Goal: Transaction & Acquisition: Purchase product/service

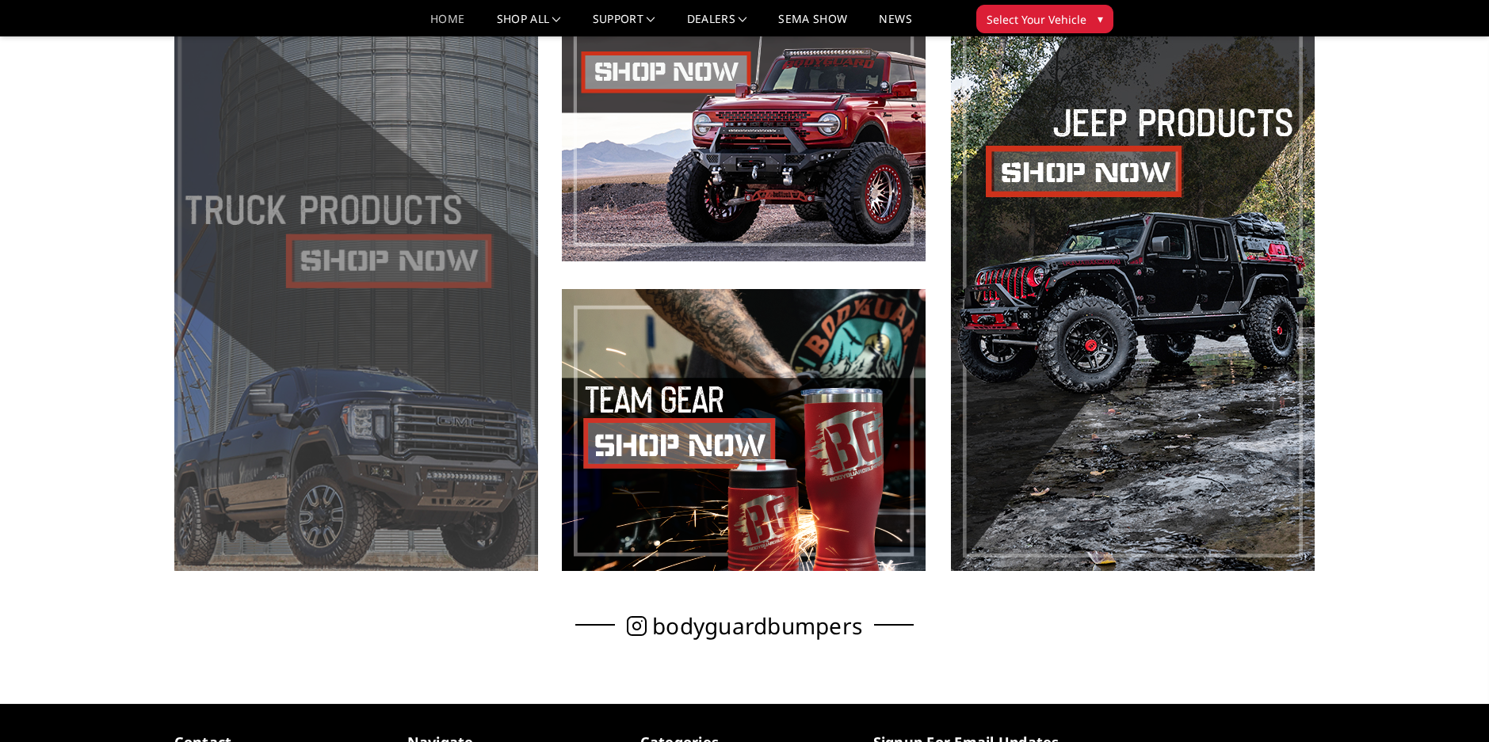
scroll to position [872, 0]
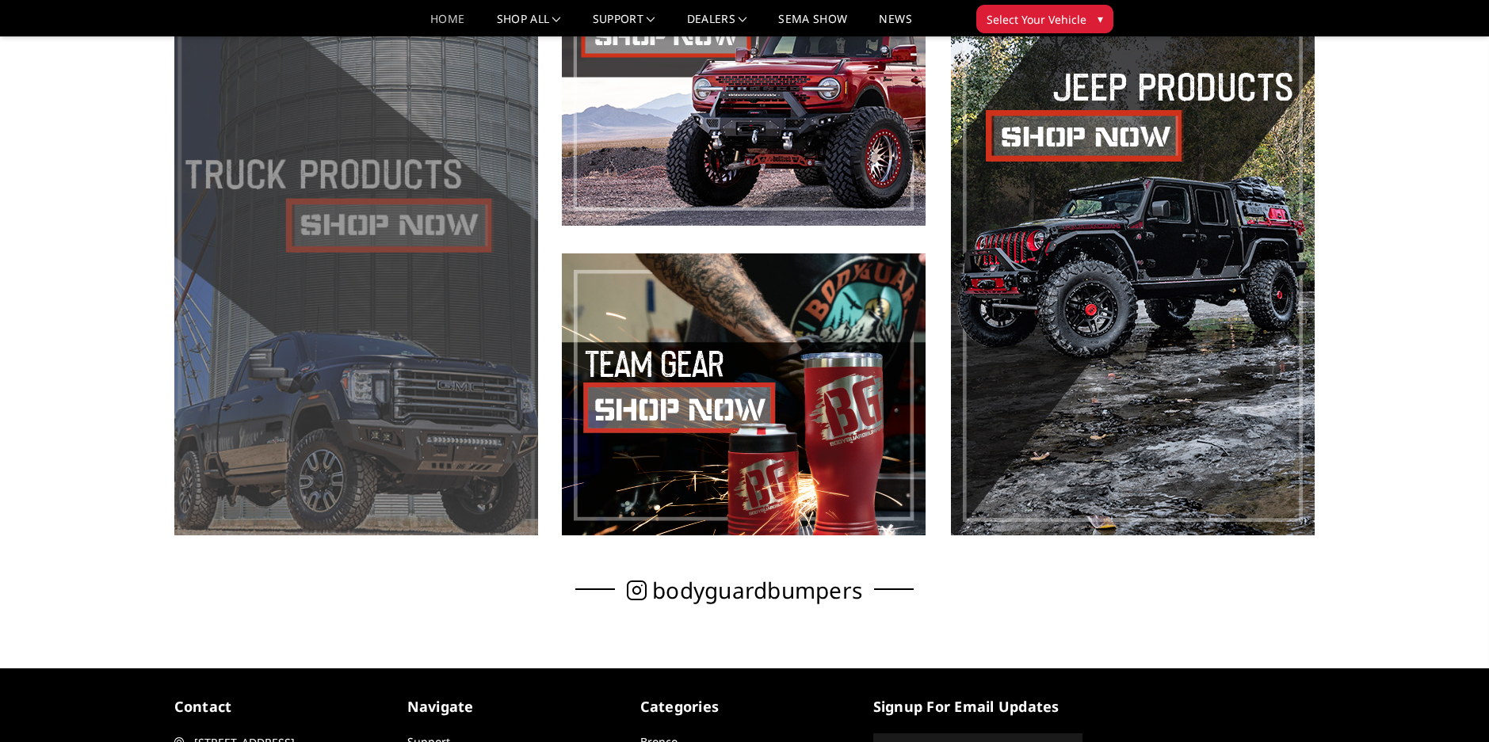
click at [329, 172] on span at bounding box center [356, 240] width 364 height 592
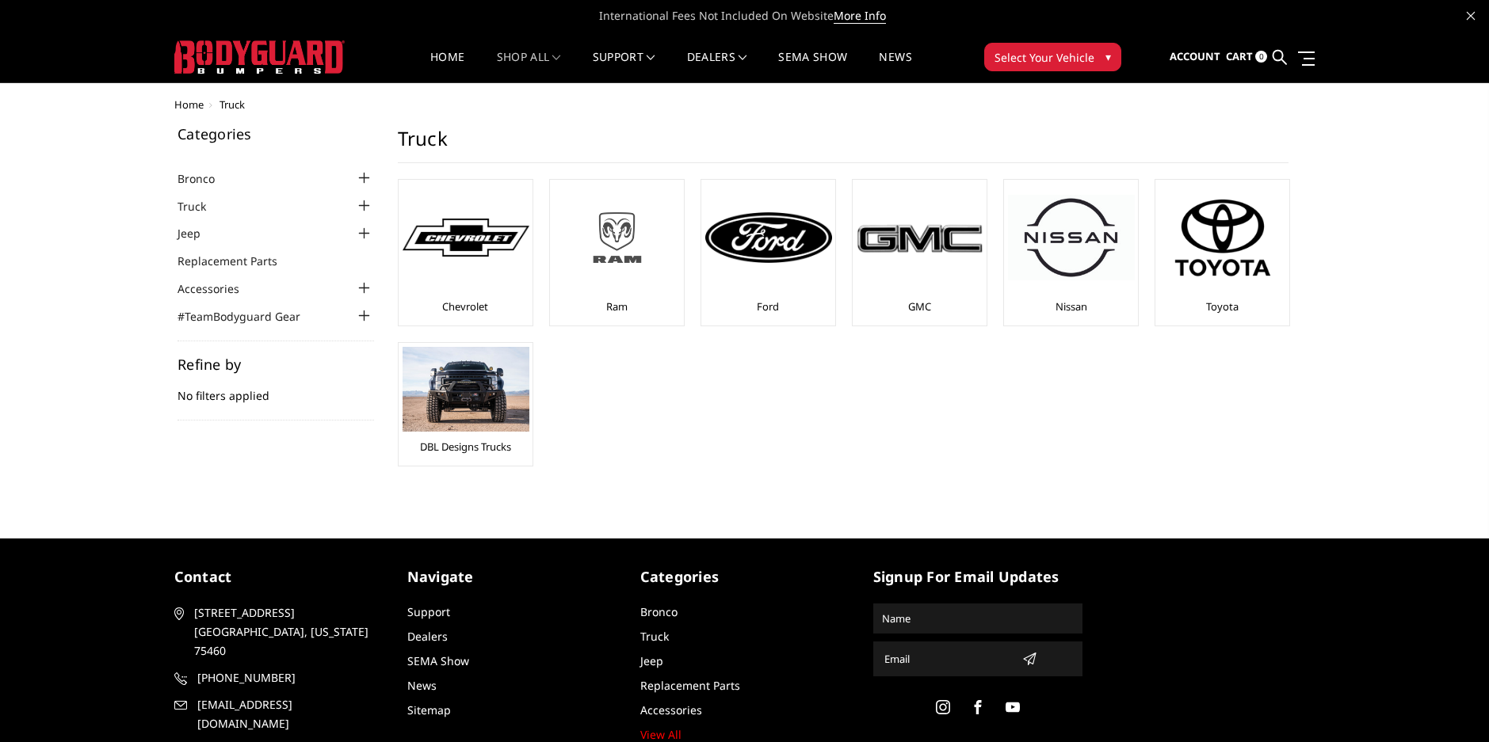
click at [610, 250] on img at bounding box center [617, 237] width 127 height 71
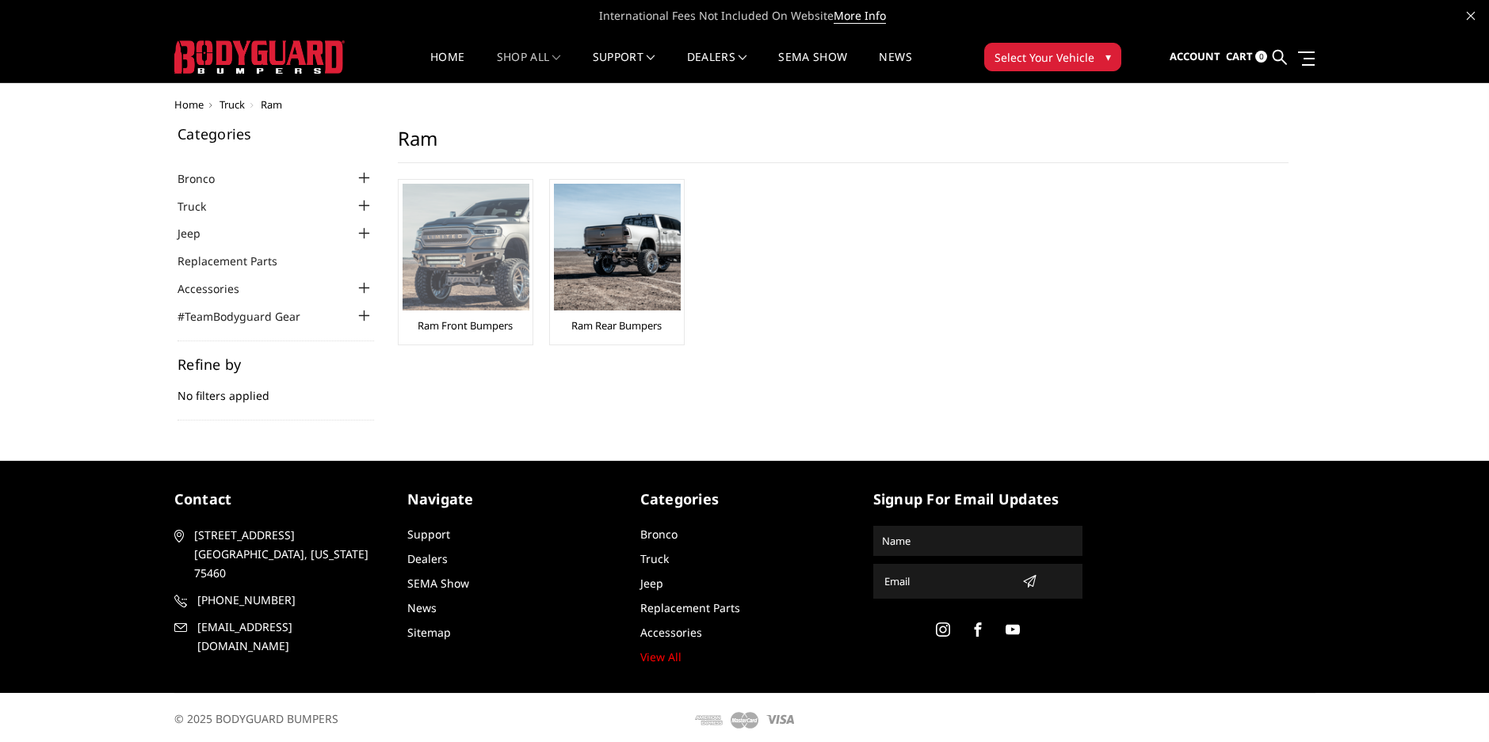
click at [462, 250] on img at bounding box center [466, 247] width 127 height 127
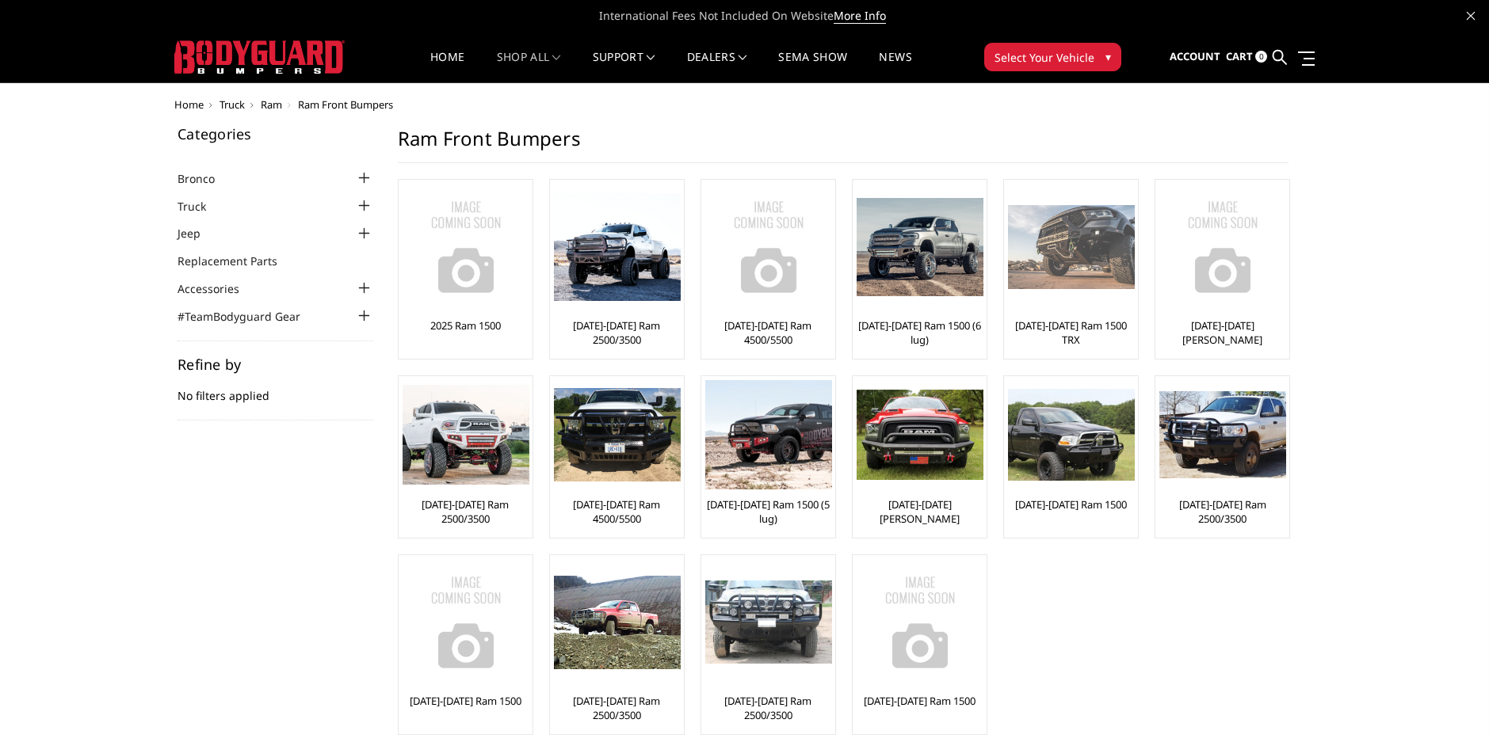
click at [1072, 250] on img at bounding box center [1071, 247] width 127 height 85
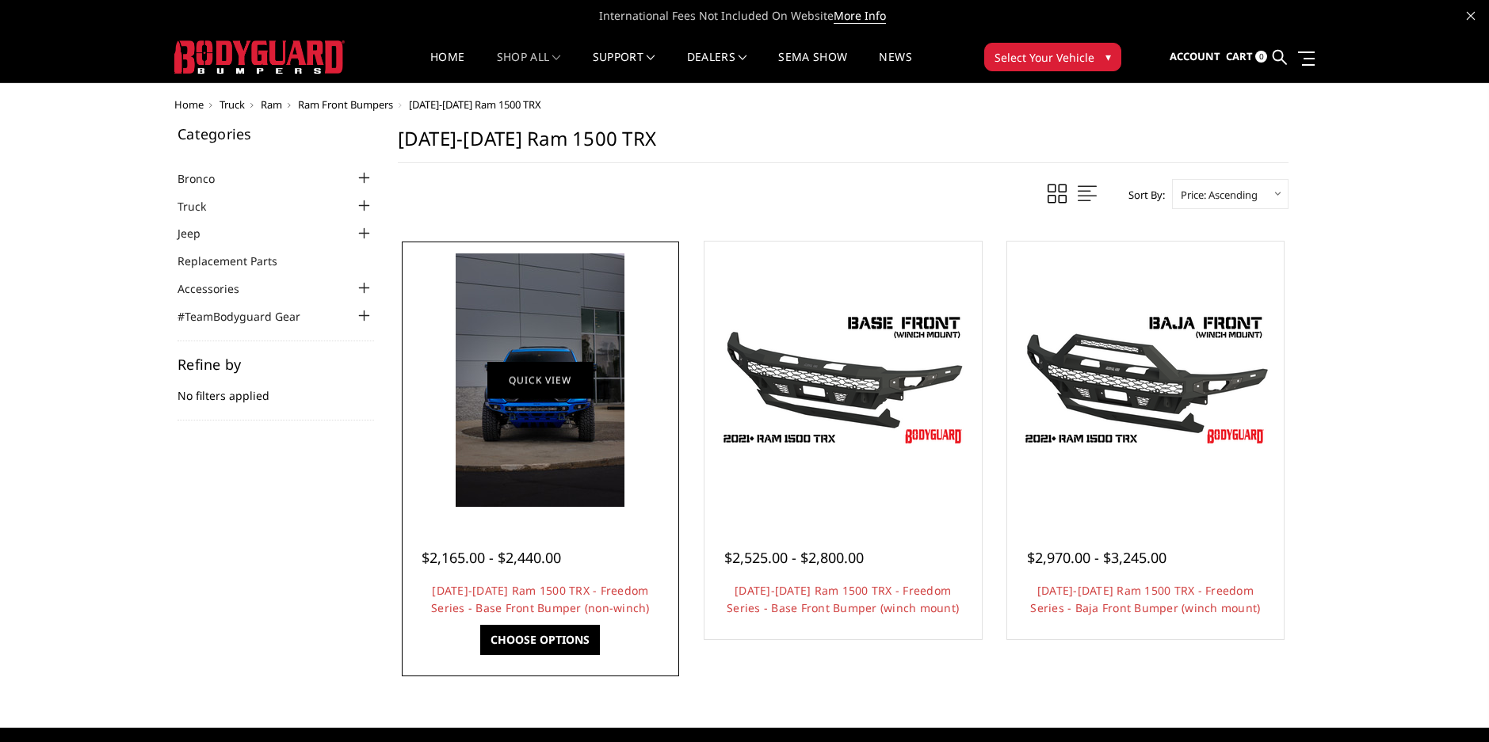
click at [545, 380] on link "Quick view" at bounding box center [540, 379] width 106 height 37
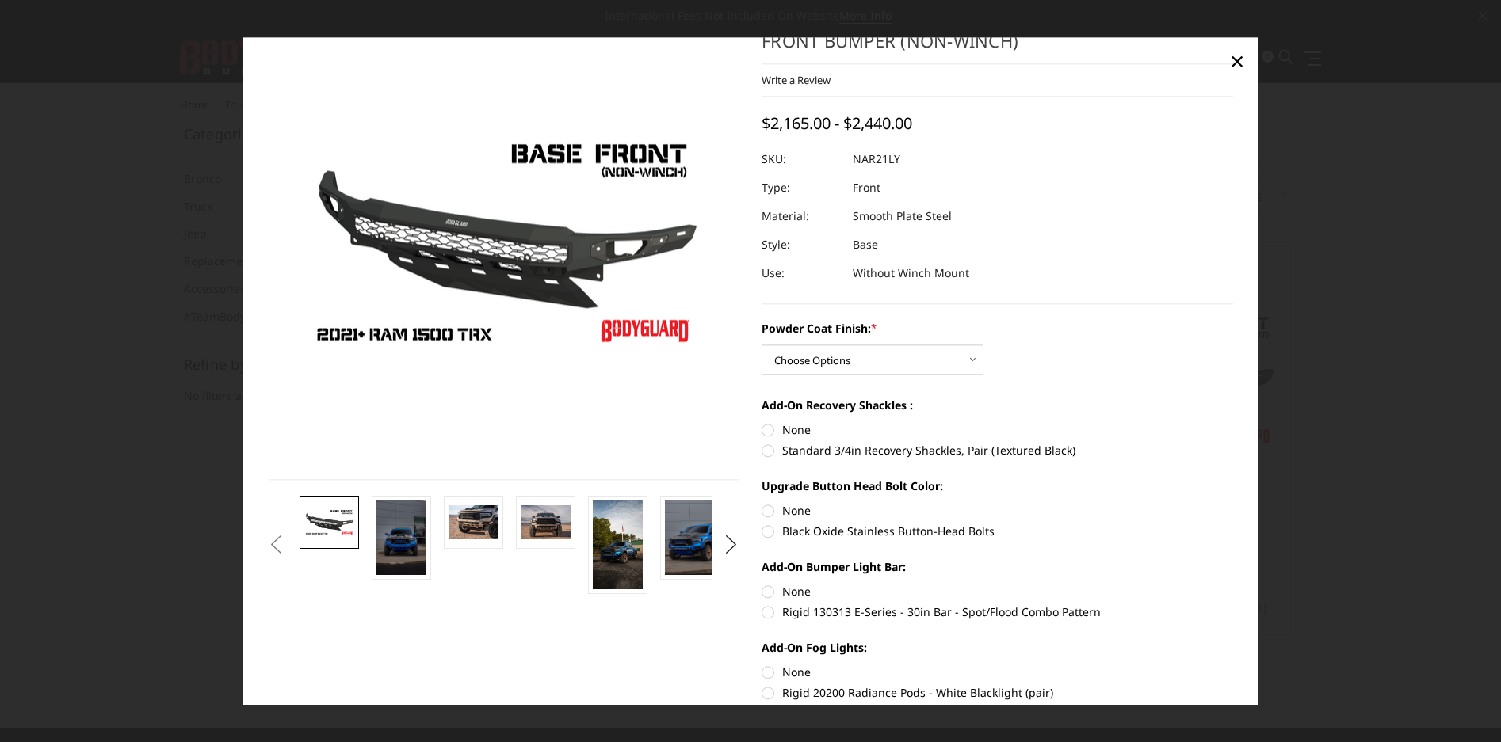
scroll to position [196, 0]
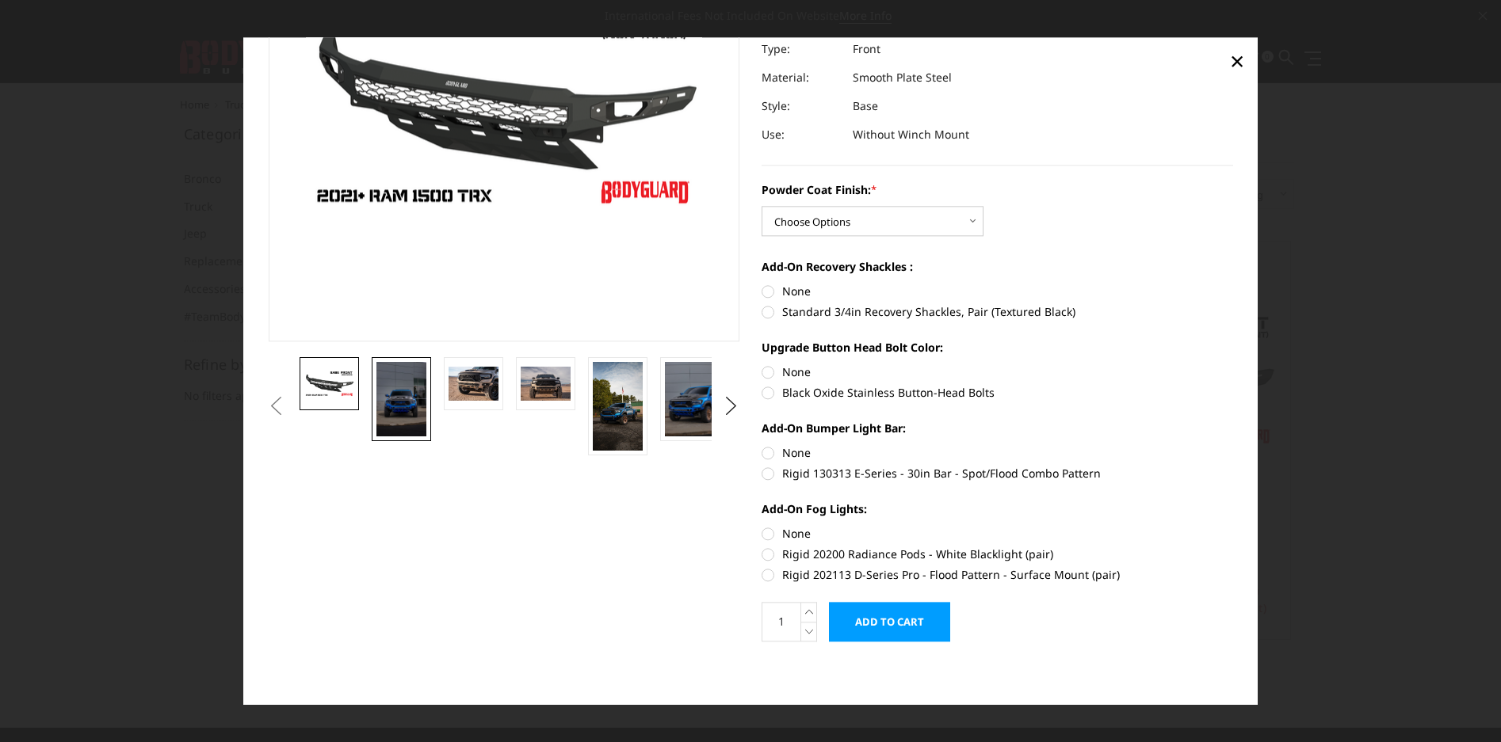
click at [401, 390] on img at bounding box center [401, 399] width 50 height 74
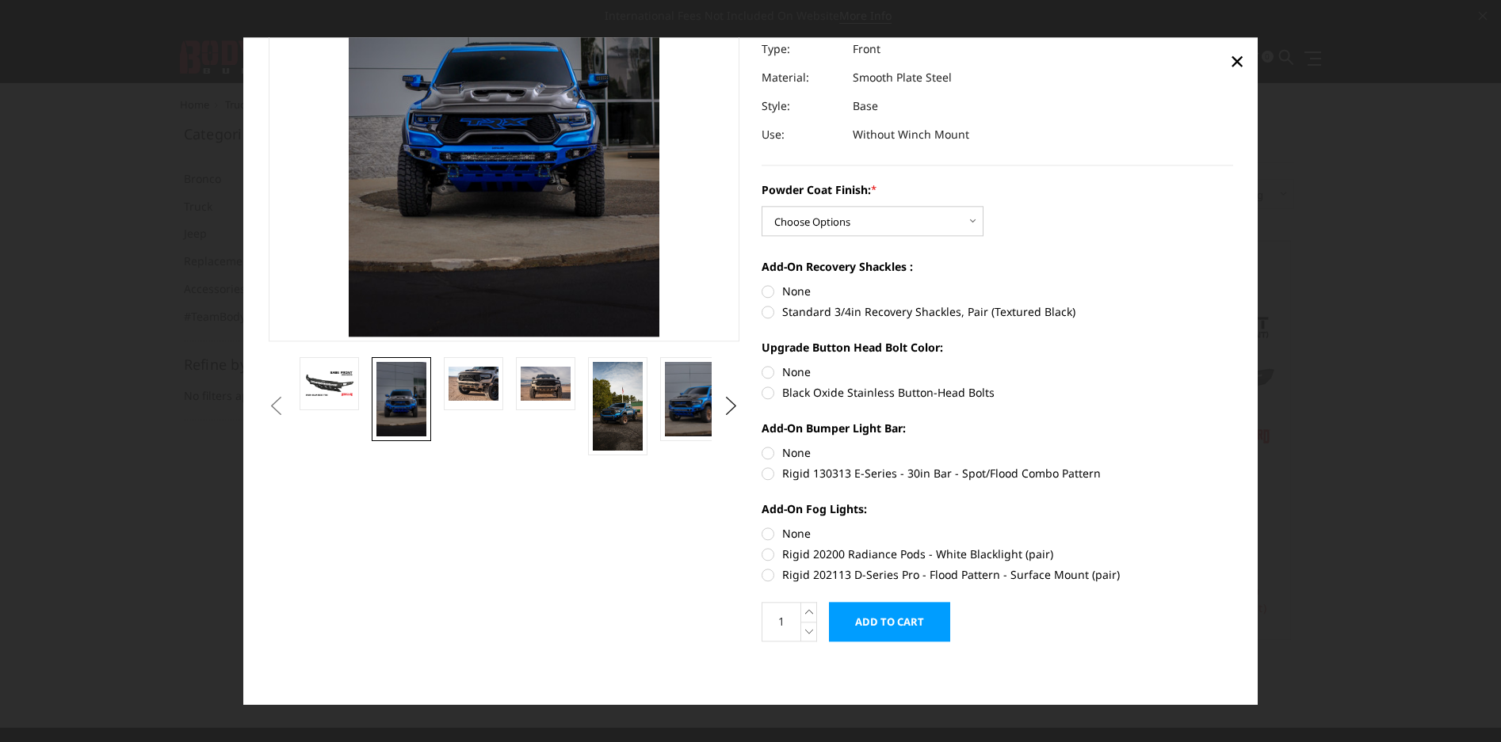
scroll to position [74, 0]
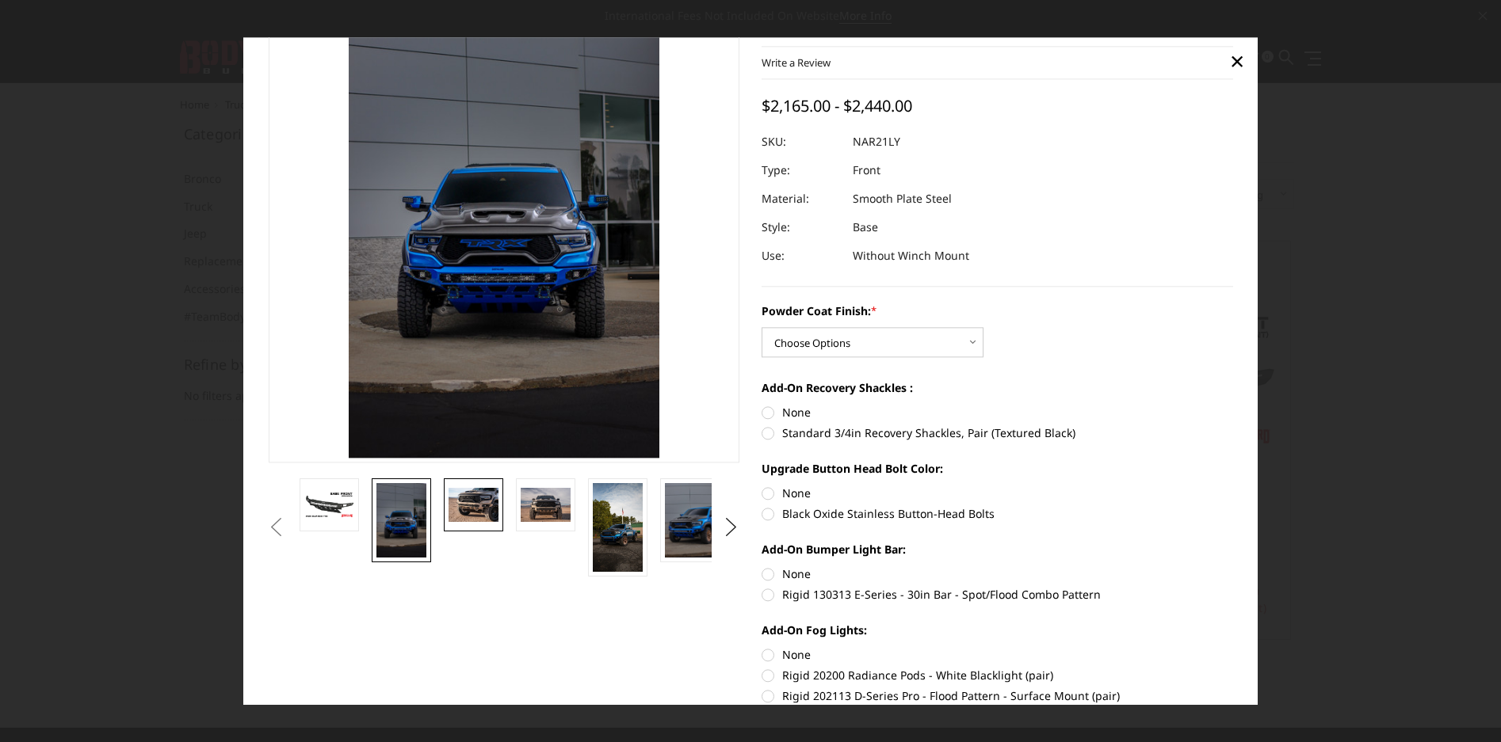
click at [481, 504] on img at bounding box center [473, 505] width 50 height 33
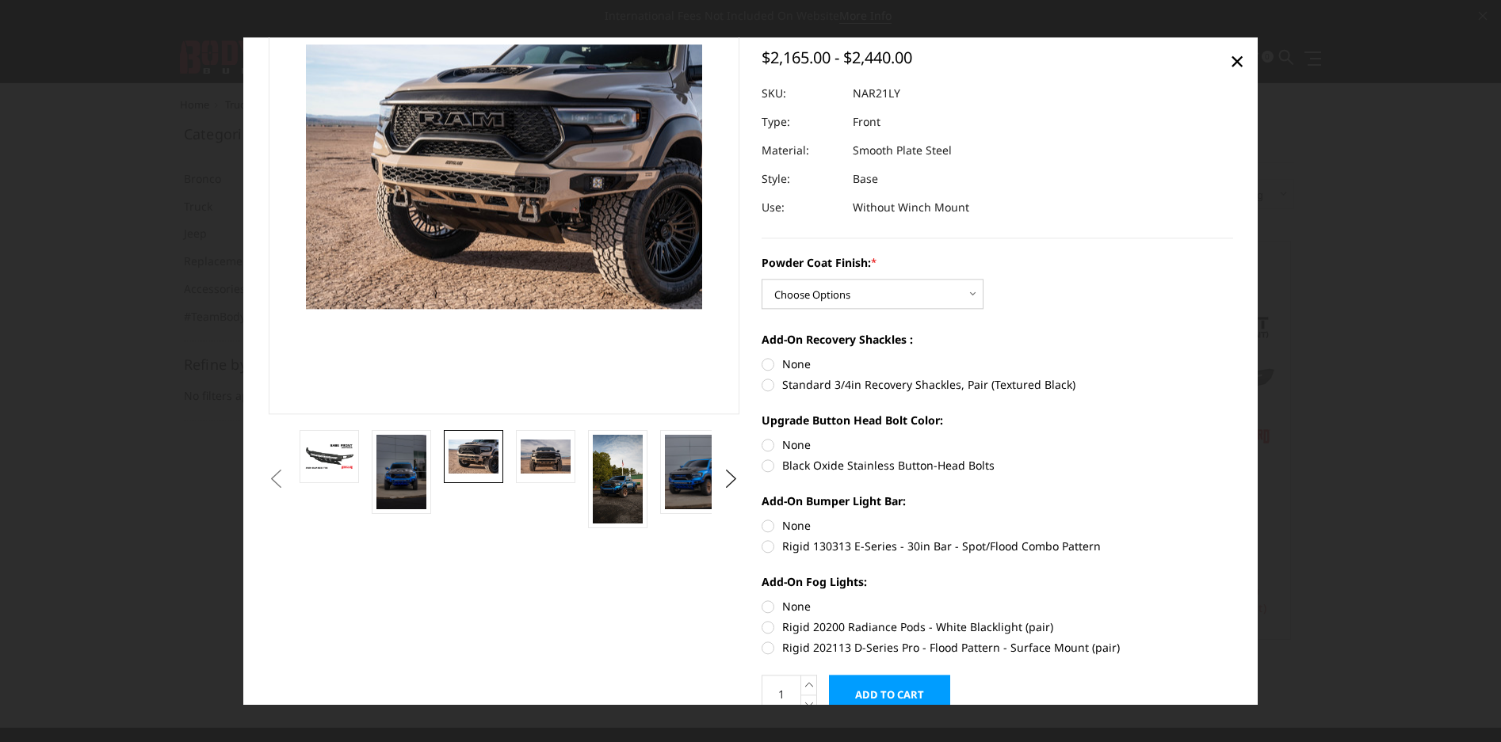
scroll to position [96, 0]
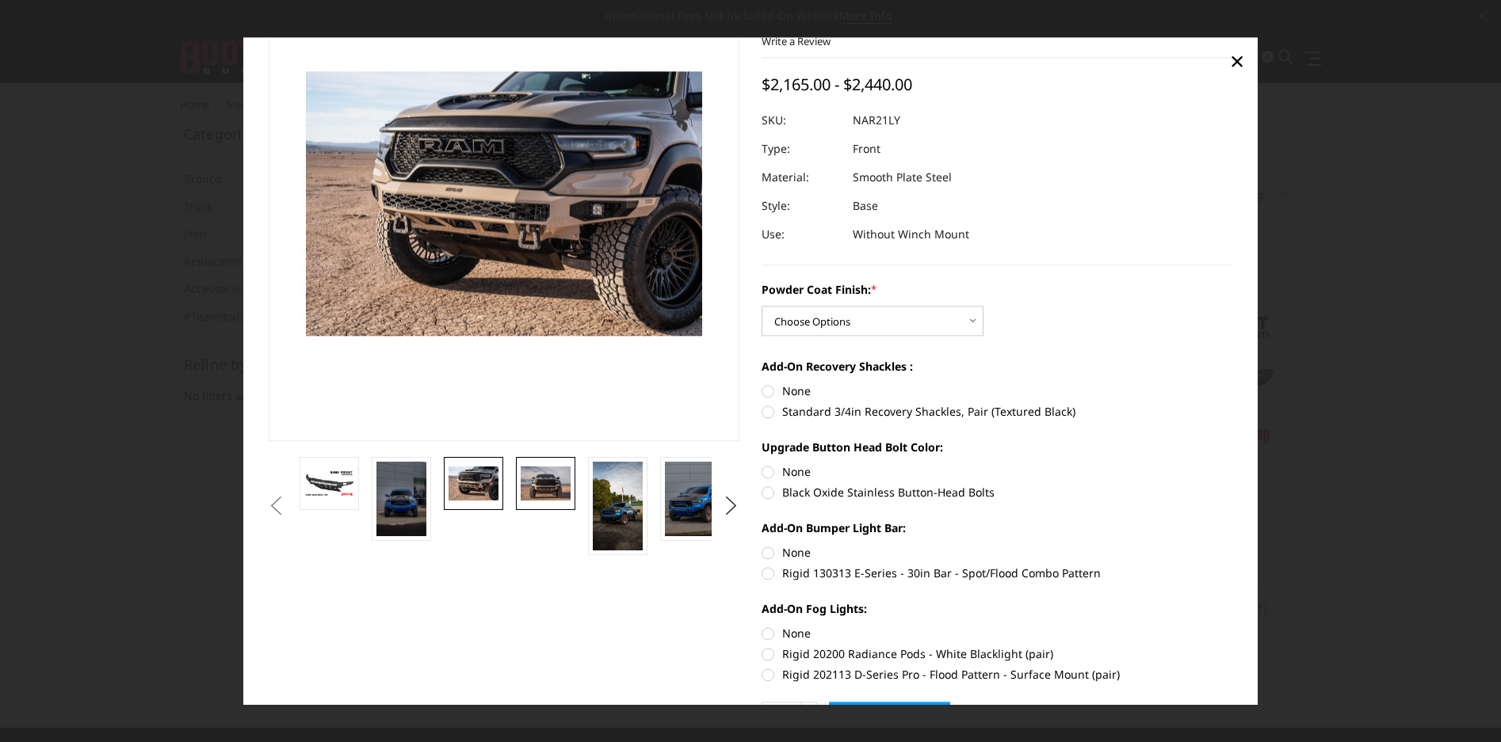
click at [548, 478] on img at bounding box center [546, 483] width 50 height 33
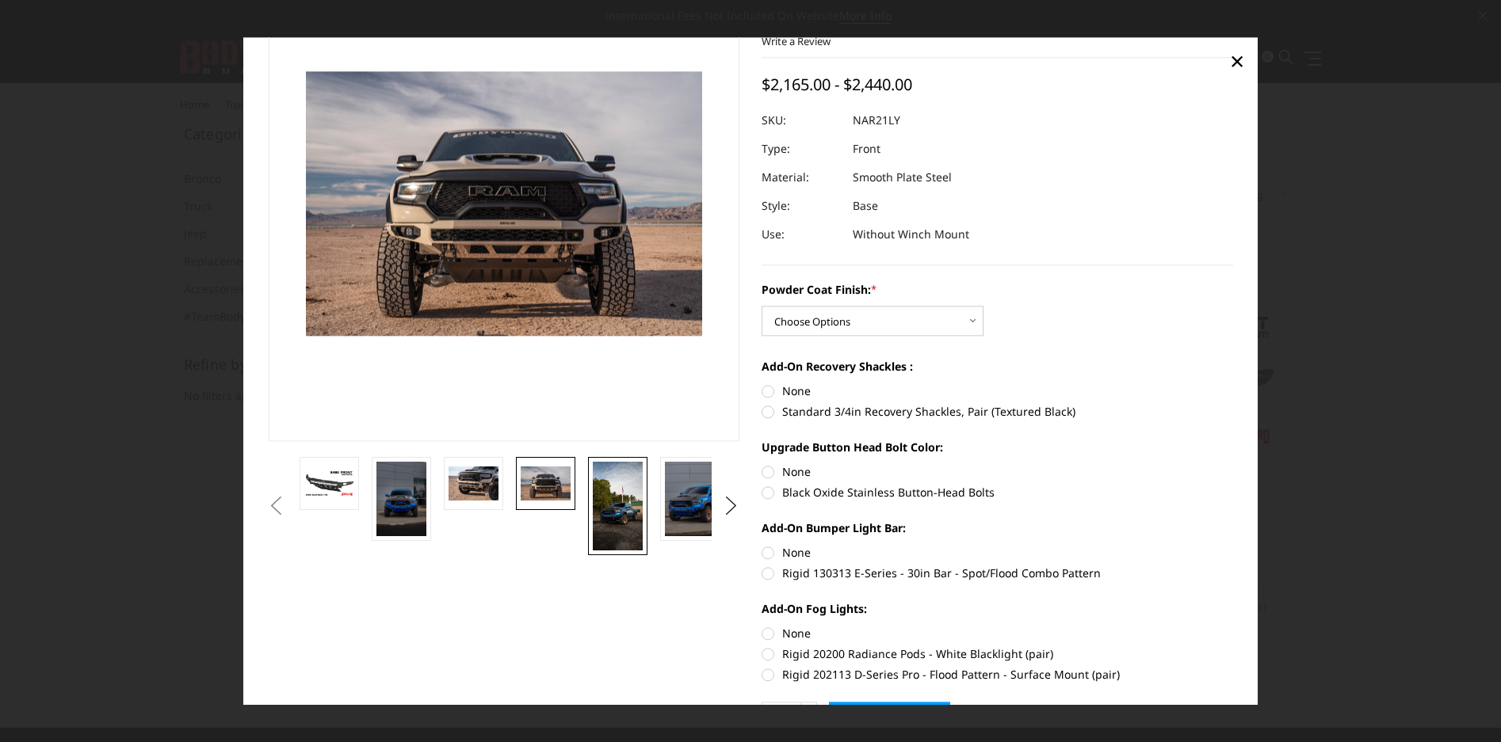
click at [624, 501] on img at bounding box center [618, 506] width 50 height 89
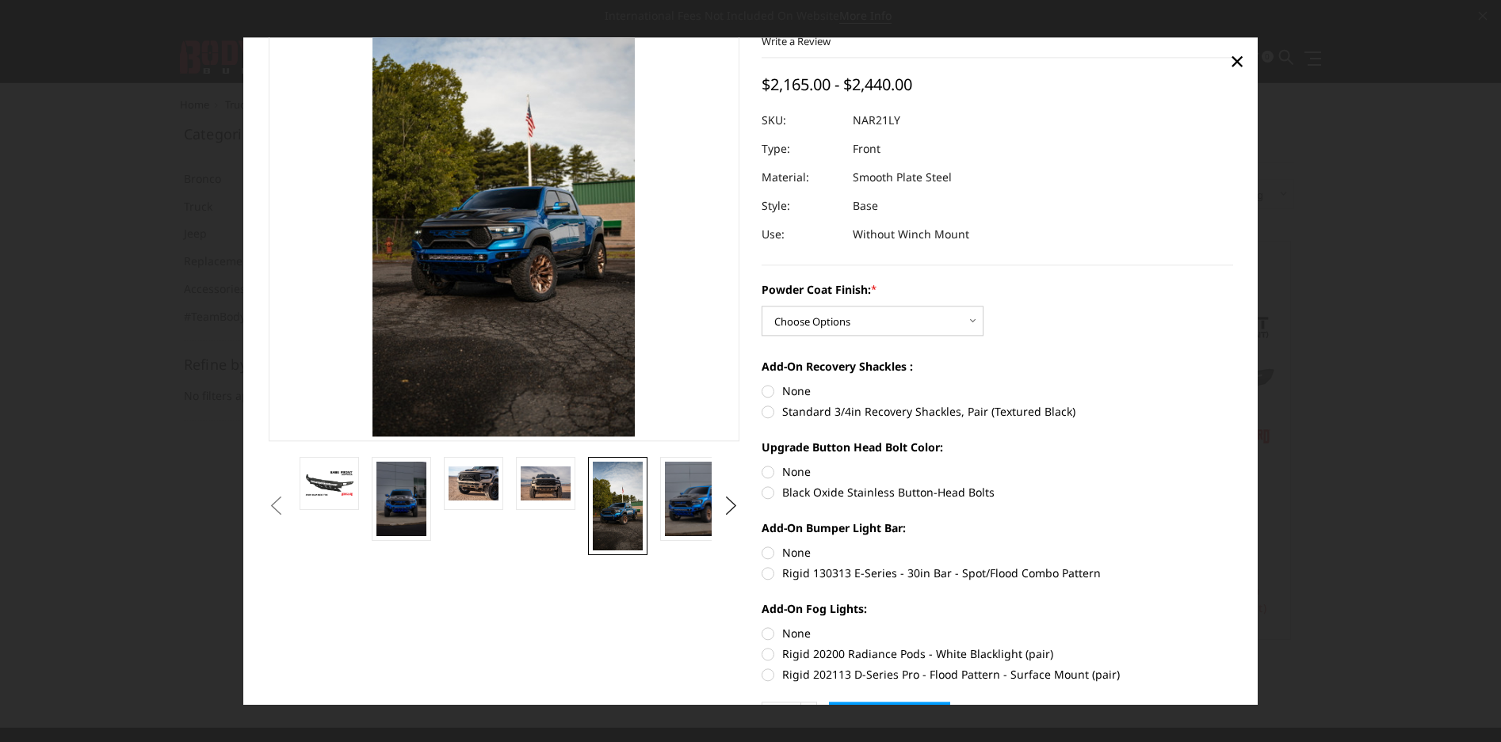
scroll to position [0, 0]
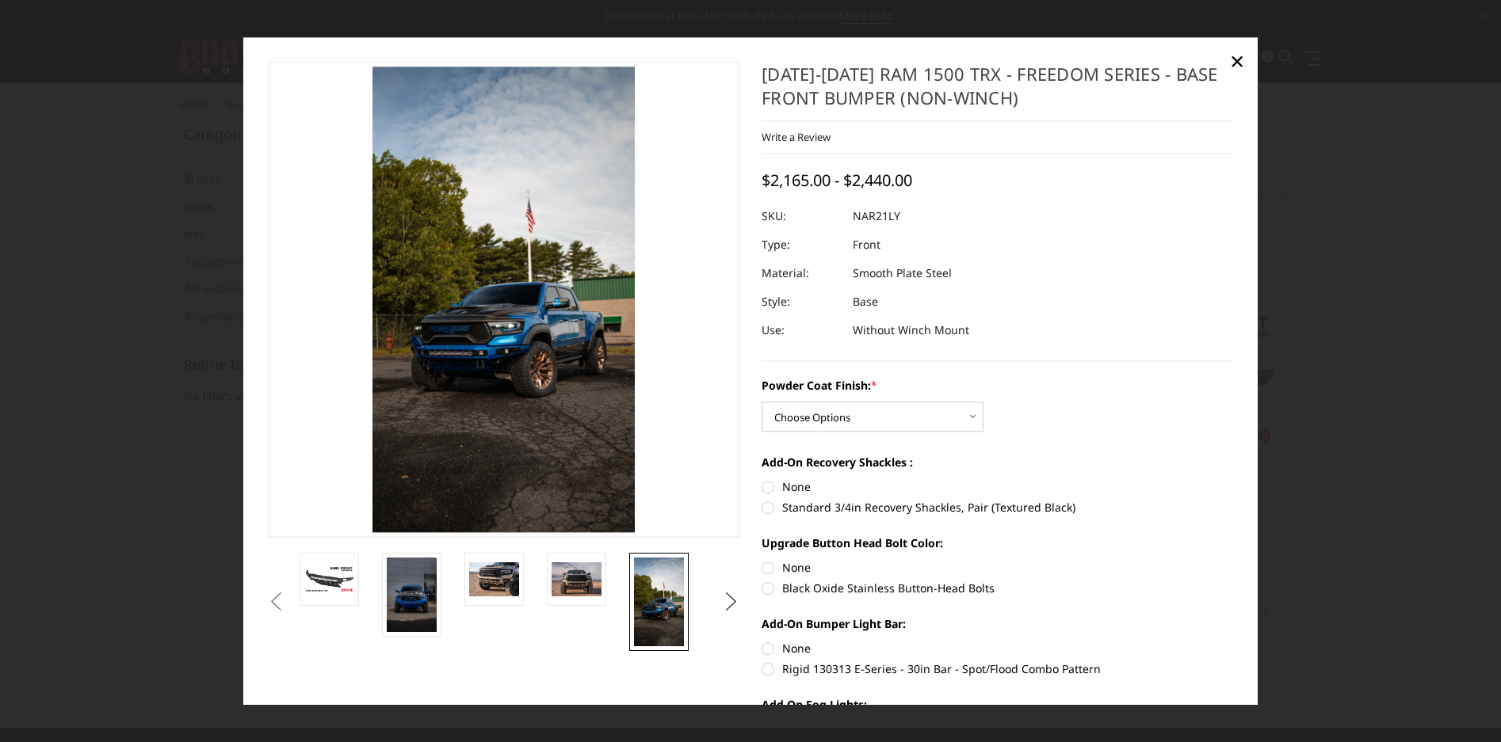
click at [719, 600] on button "Next" at bounding box center [731, 602] width 24 height 24
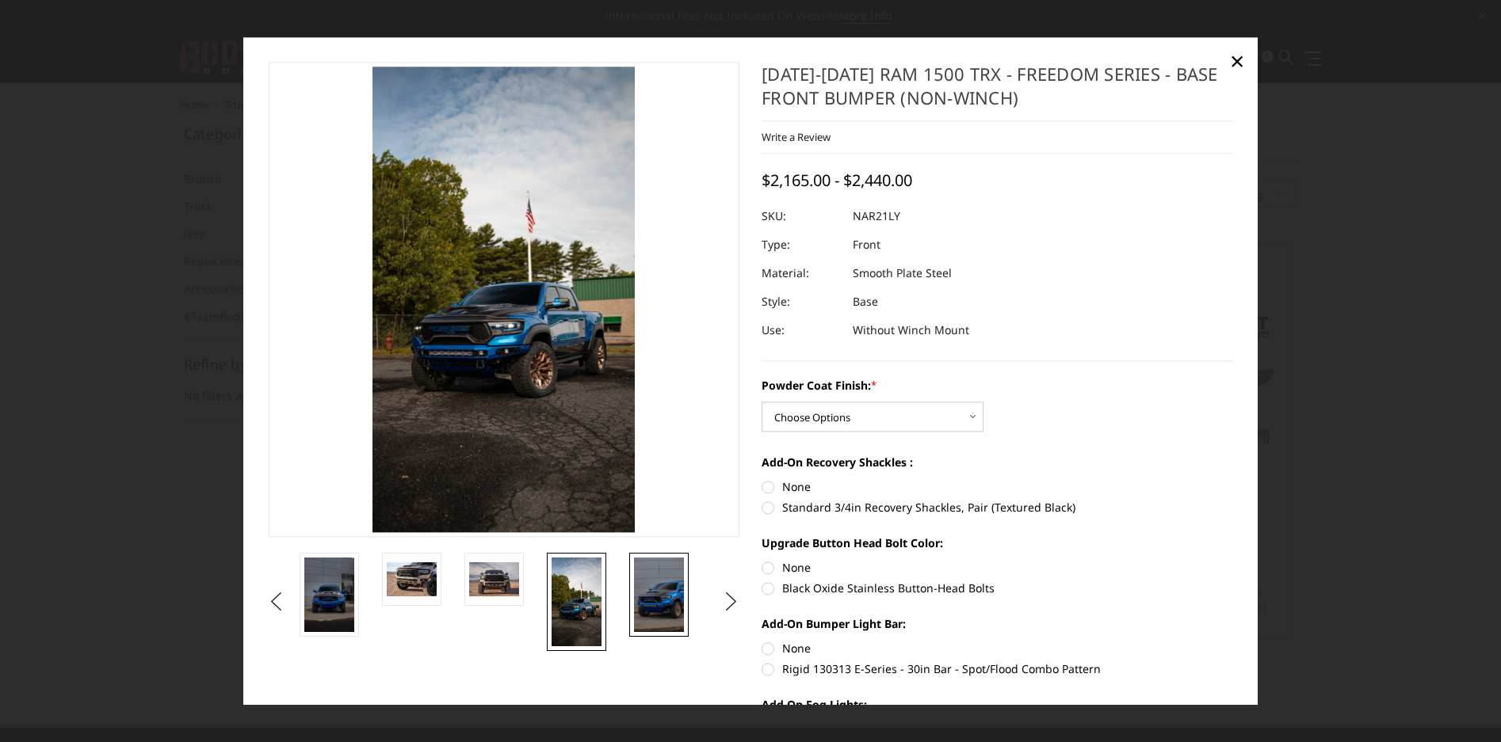
click at [669, 598] on img at bounding box center [659, 595] width 50 height 74
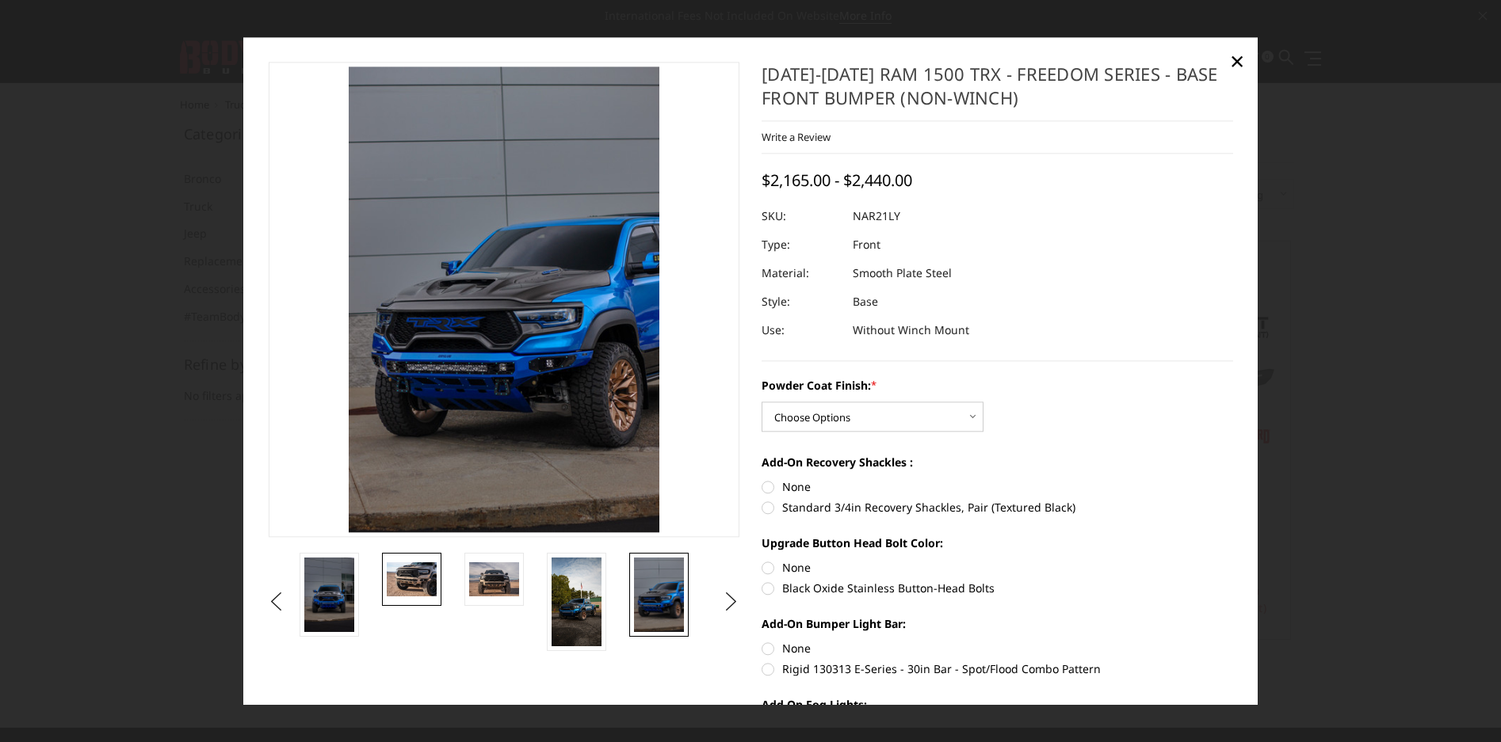
click at [422, 571] on img at bounding box center [412, 579] width 50 height 33
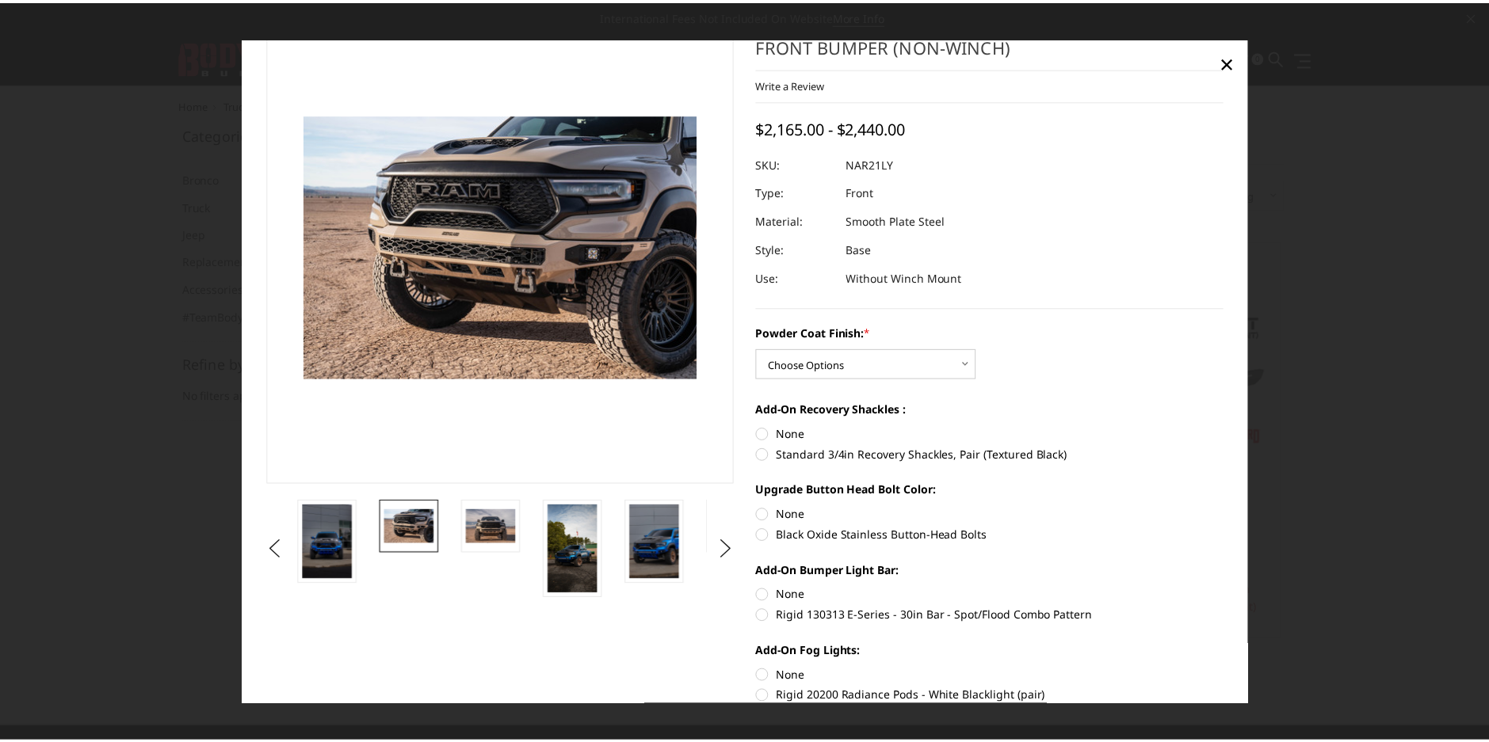
scroll to position [37, 0]
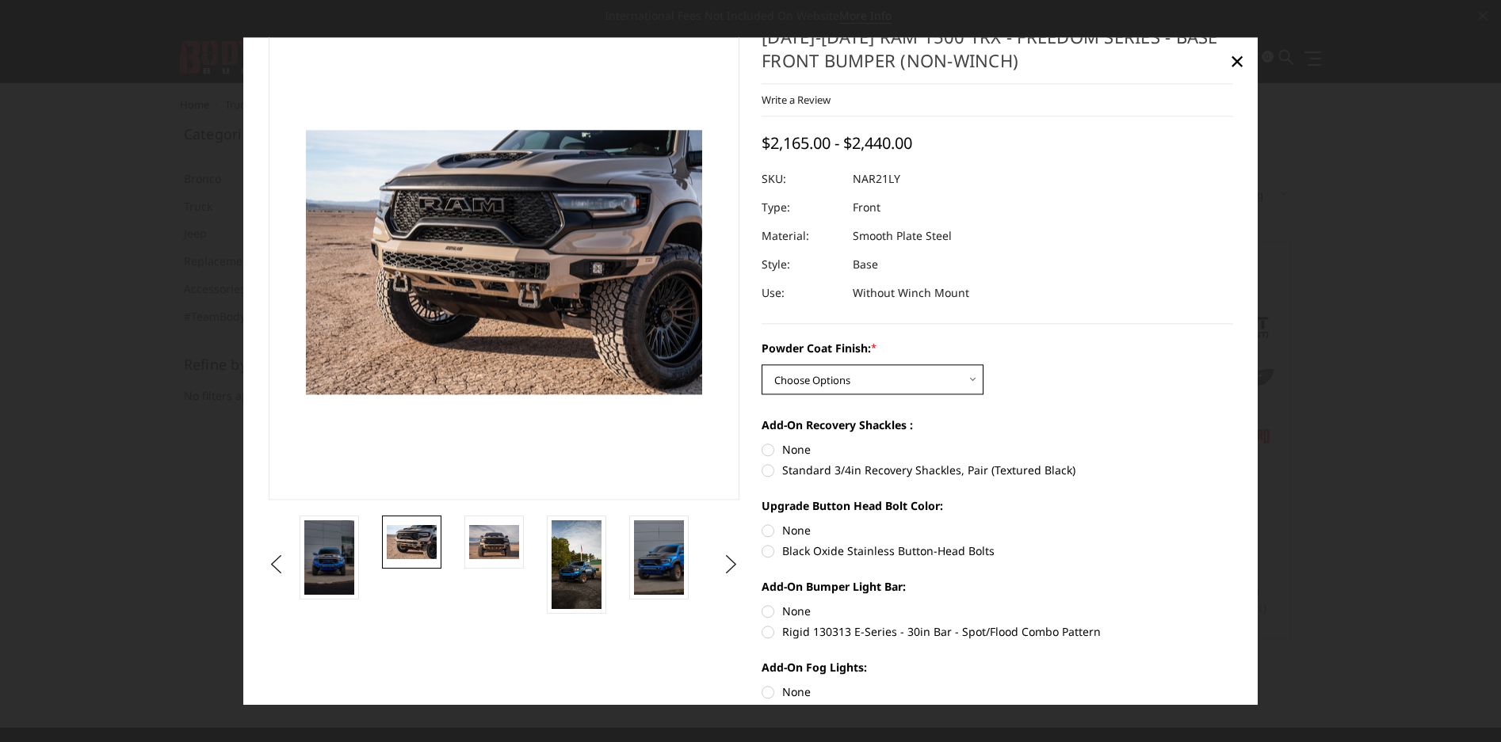
click at [964, 383] on select "Choose Options Bare Metal Textured Black Powder Coat" at bounding box center [872, 379] width 222 height 30
click at [1074, 372] on div "Powder Coat Finish: * Choose Options Bare Metal Textured Black Powder Coat" at bounding box center [996, 367] width 471 height 55
click at [1230, 63] on span "×" at bounding box center [1237, 61] width 14 height 34
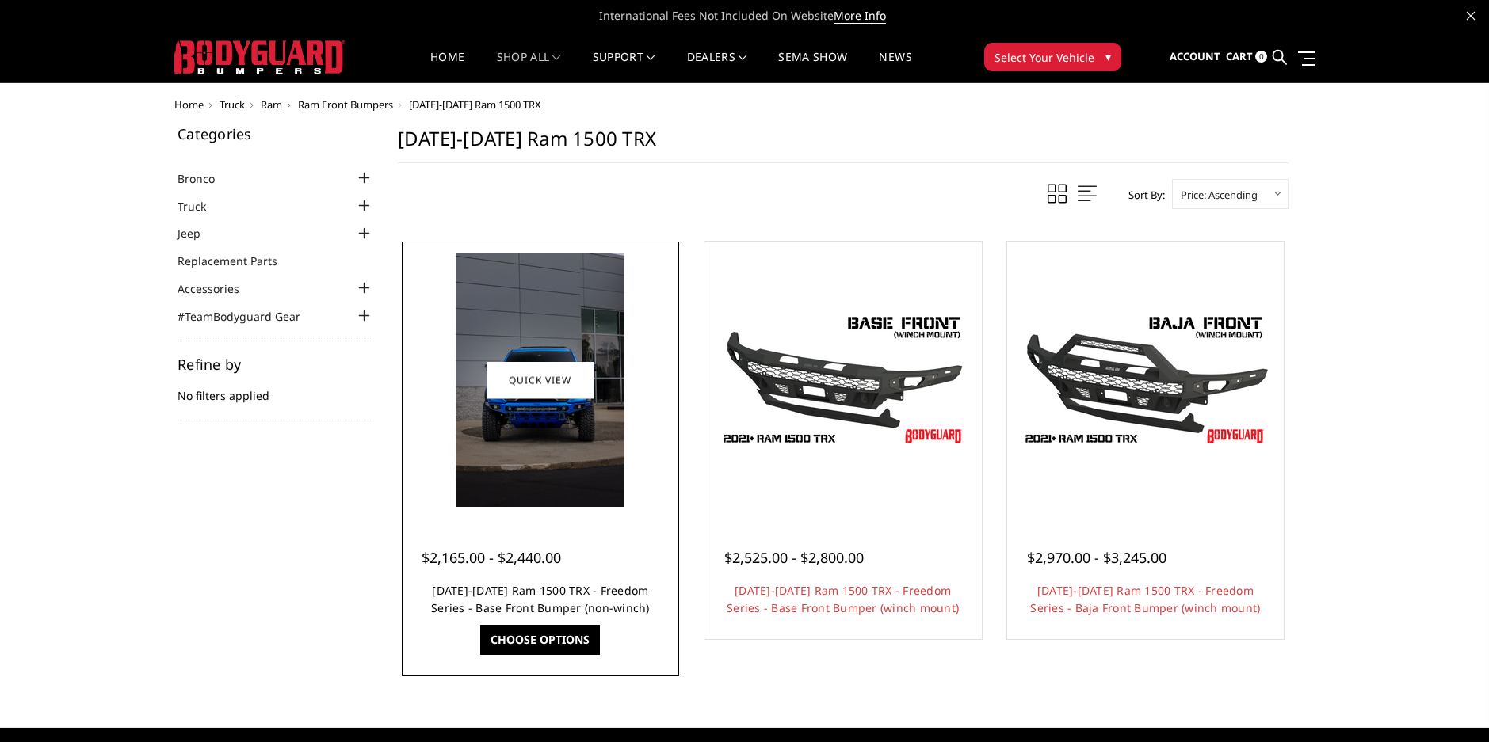
click at [474, 591] on link "[DATE]-[DATE] Ram 1500 TRX - Freedom Series - Base Front Bumper (non-winch)" at bounding box center [540, 599] width 219 height 32
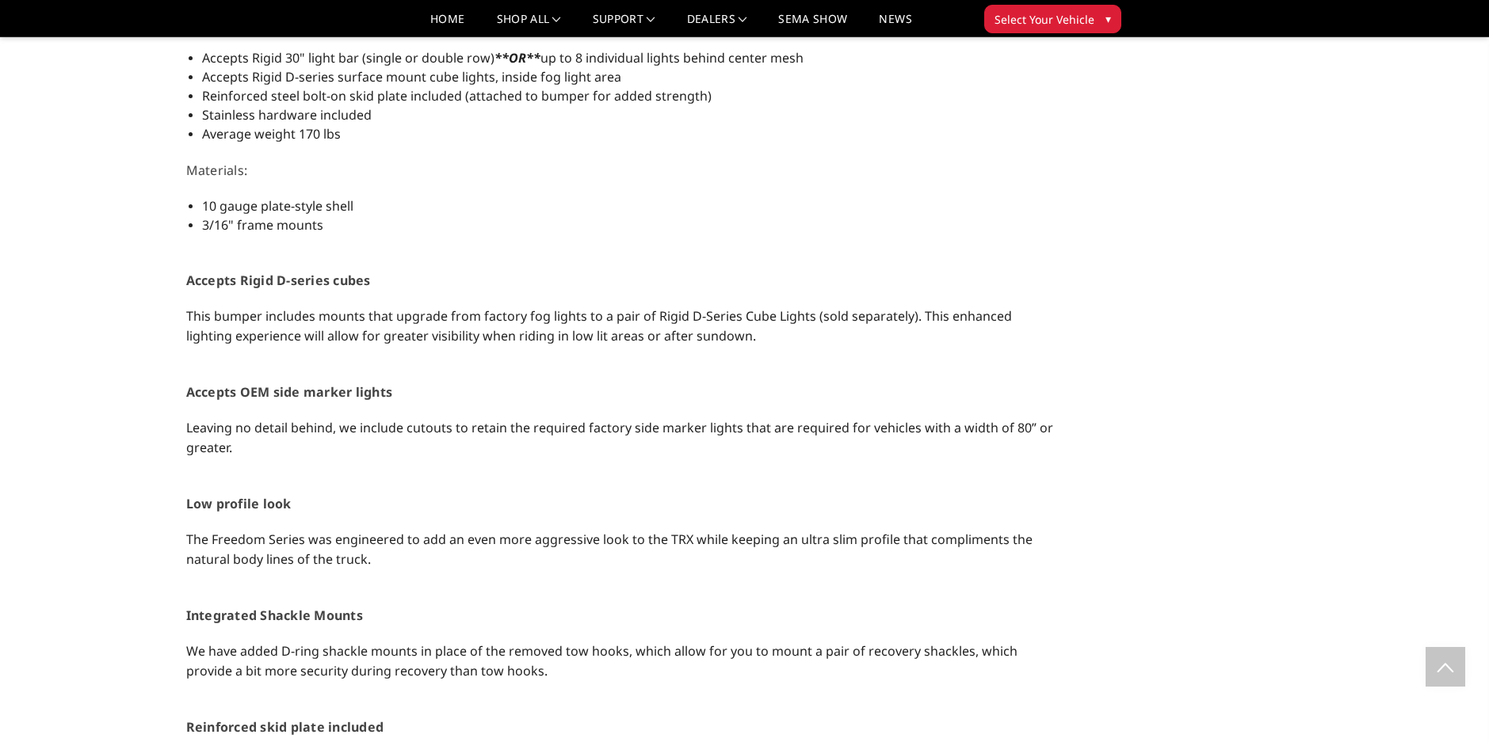
scroll to position [506, 0]
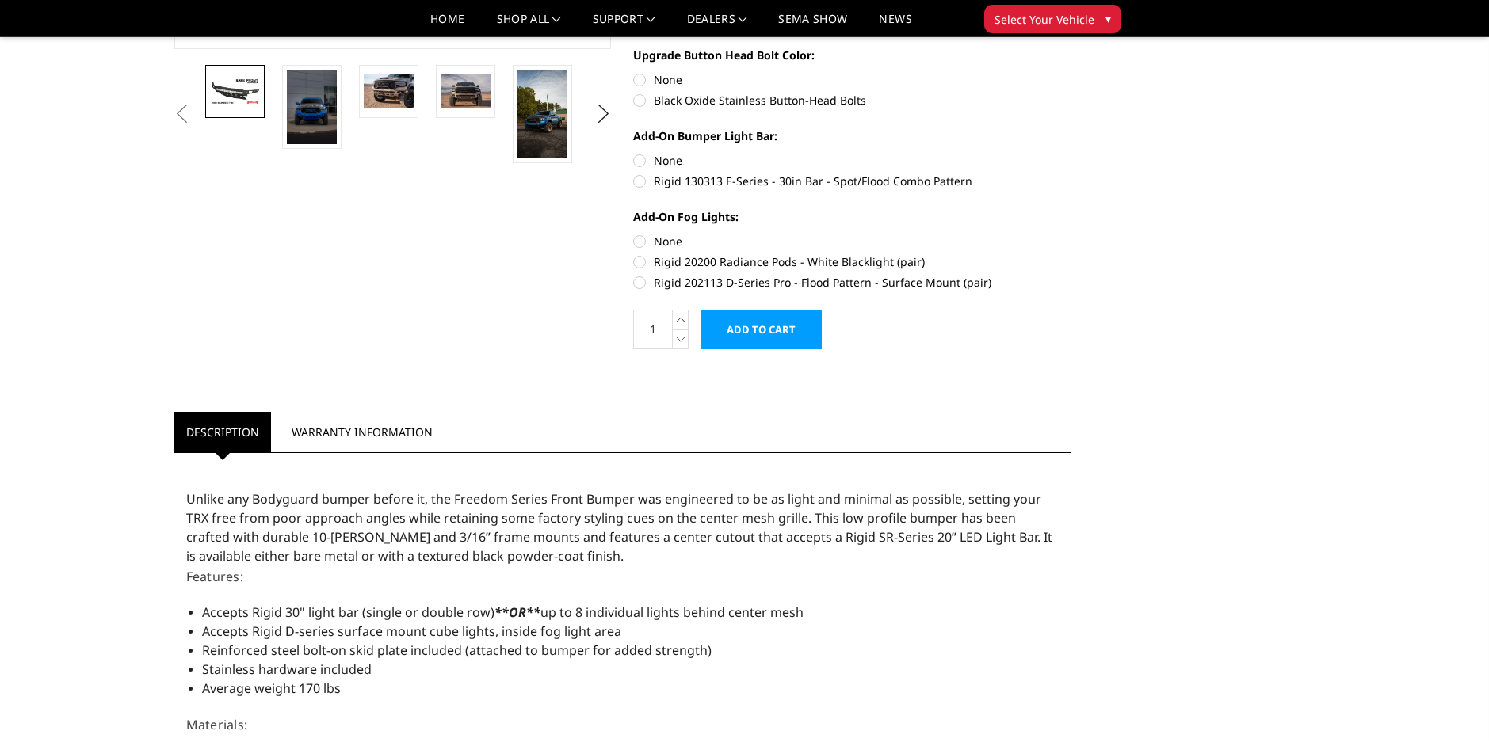
drag, startPoint x: 242, startPoint y: 110, endPoint x: 229, endPoint y: 98, distance: 18.0
